Goal: Entertainment & Leisure: Browse casually

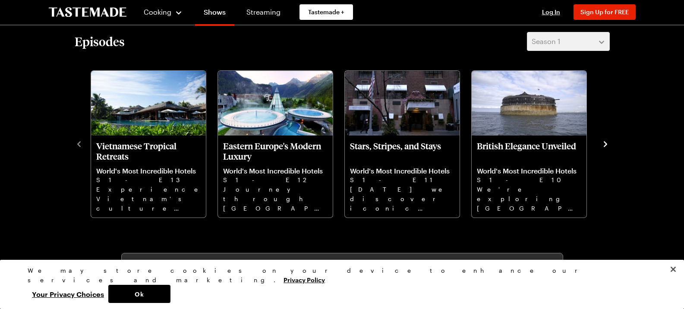
scroll to position [272, 0]
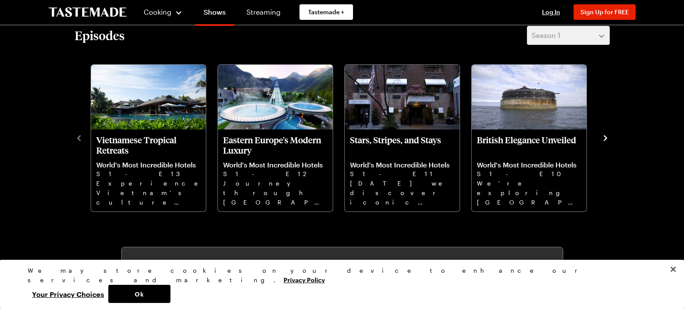
click at [604, 140] on icon "navigate to next item" at bounding box center [604, 138] width 3 height 6
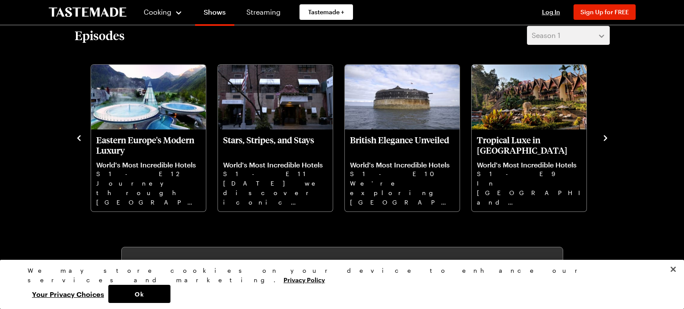
click at [604, 140] on icon "navigate to next item" at bounding box center [604, 138] width 3 height 6
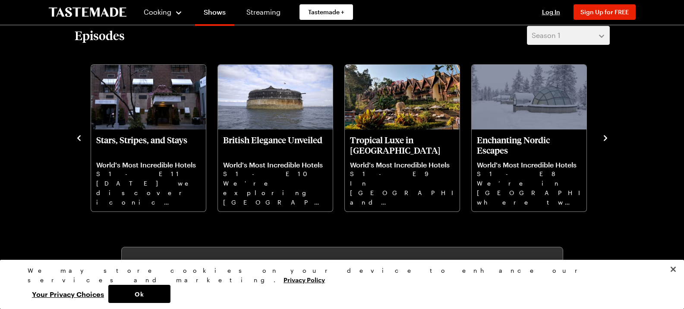
click at [604, 140] on icon "navigate to next item" at bounding box center [604, 138] width 3 height 6
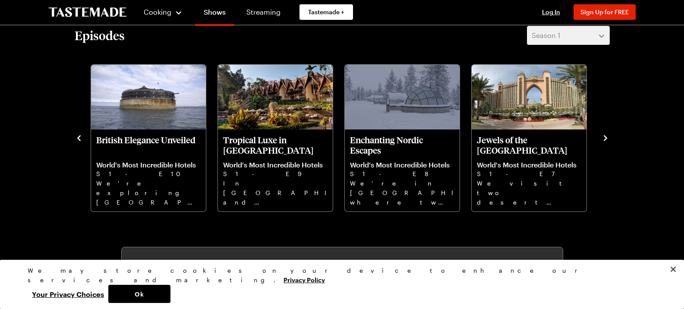
click at [604, 140] on icon "navigate to next item" at bounding box center [604, 138] width 3 height 6
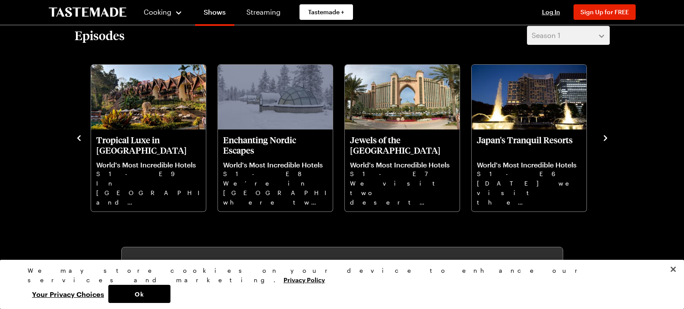
click at [604, 140] on icon "navigate to next item" at bounding box center [604, 138] width 3 height 6
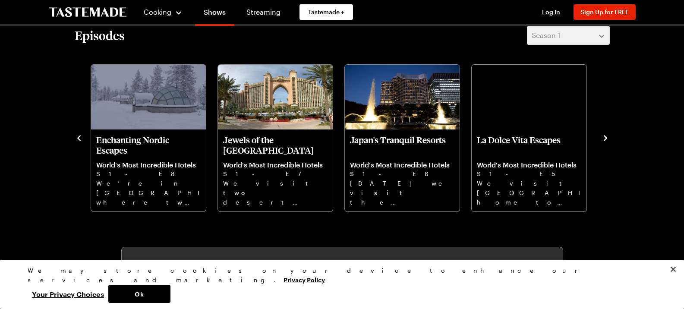
click at [604, 140] on icon "navigate to next item" at bounding box center [604, 138] width 3 height 6
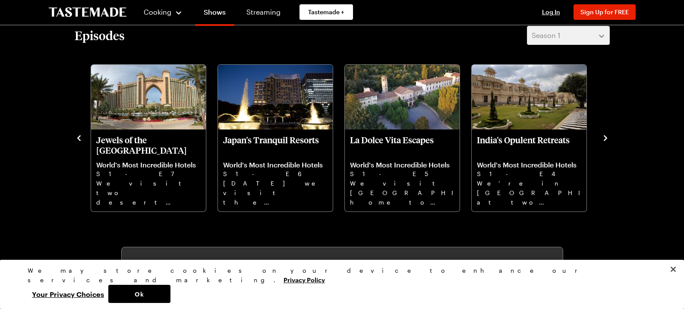
click at [604, 140] on icon "navigate to next item" at bounding box center [604, 138] width 3 height 6
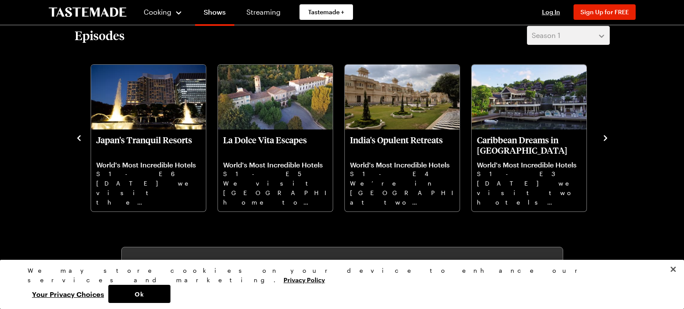
click at [604, 140] on icon "navigate to next item" at bounding box center [604, 138] width 3 height 6
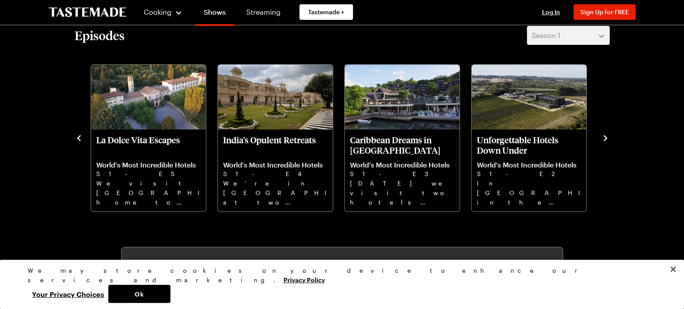
click at [604, 140] on icon "navigate to next item" at bounding box center [604, 138] width 3 height 6
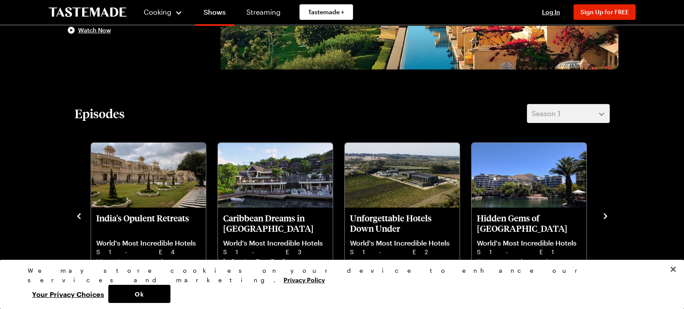
scroll to position [0, 0]
